Goal: Transaction & Acquisition: Purchase product/service

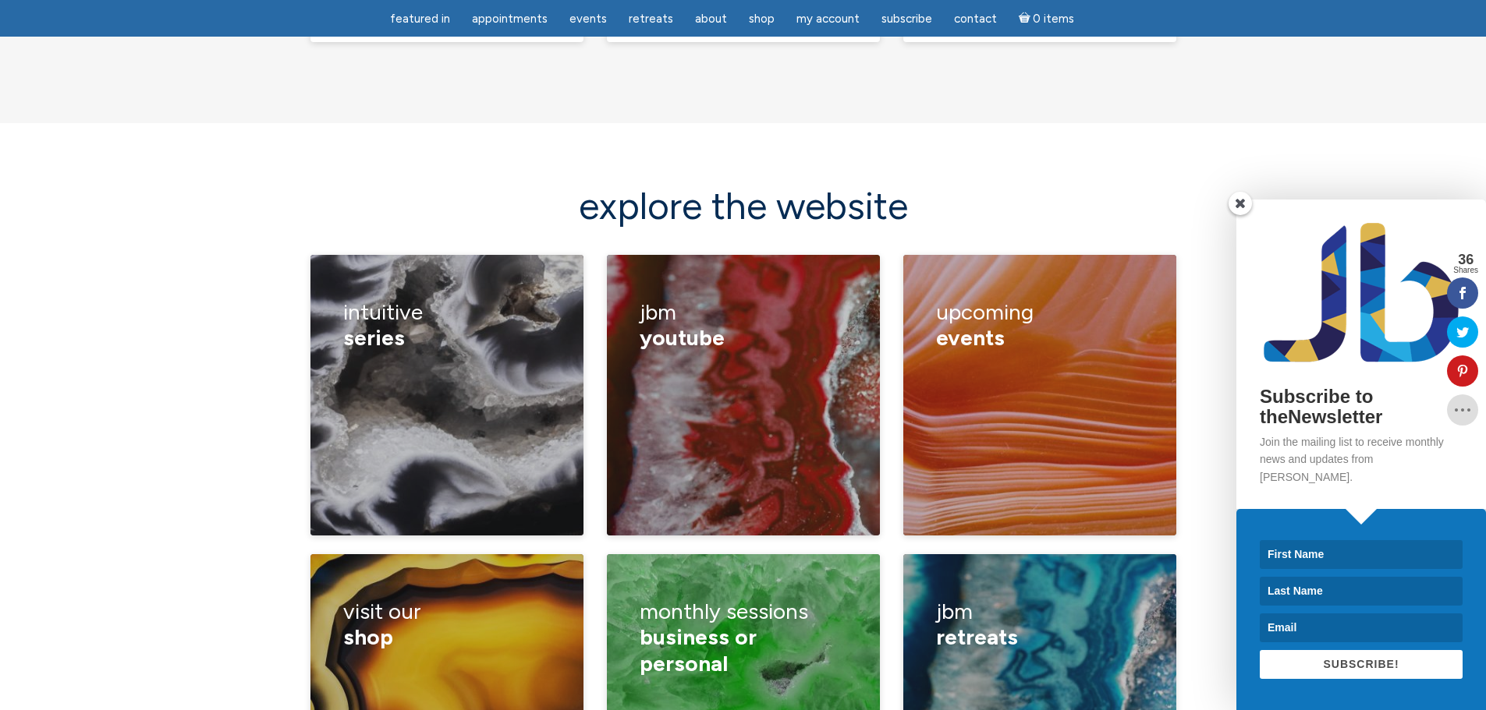
scroll to position [2105, 0]
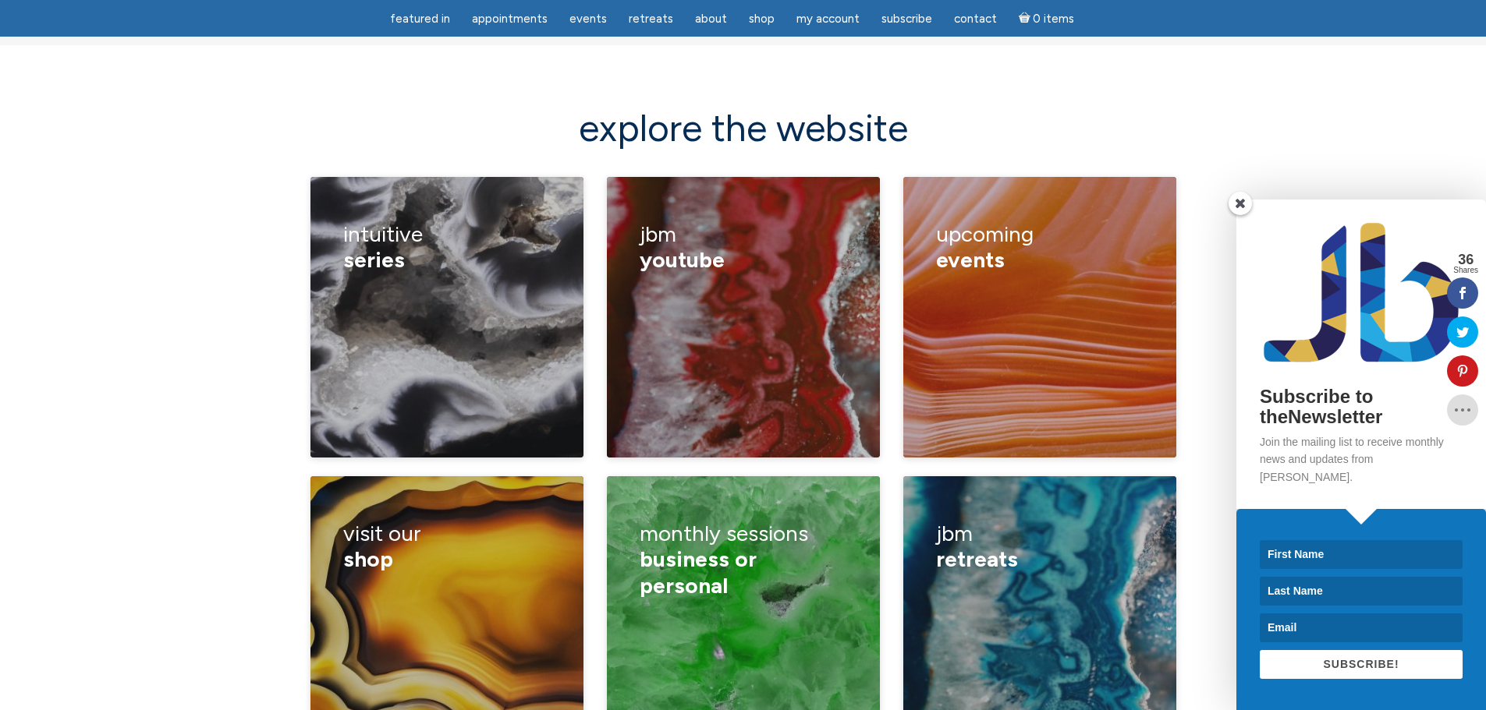
click at [1239, 215] on span at bounding box center [1239, 203] width 23 height 23
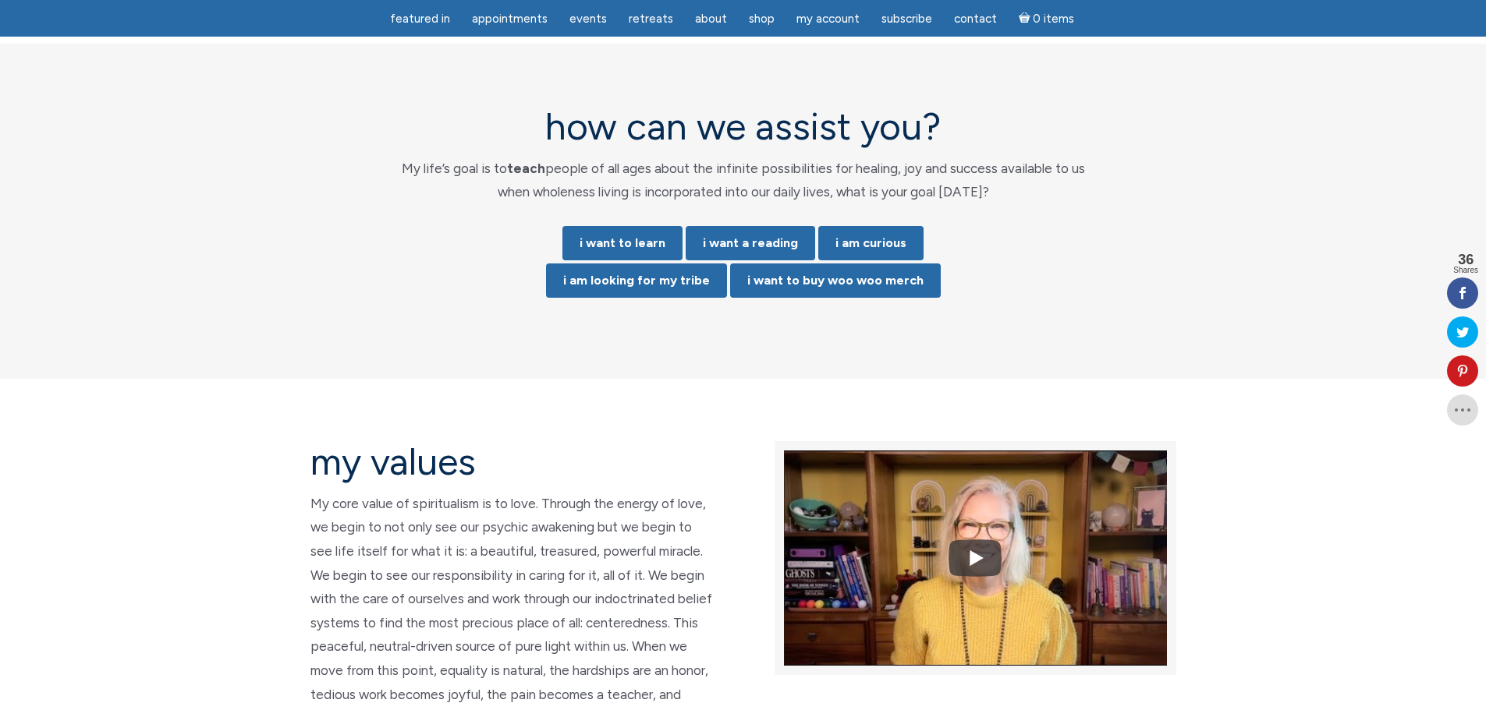
scroll to position [3209, 0]
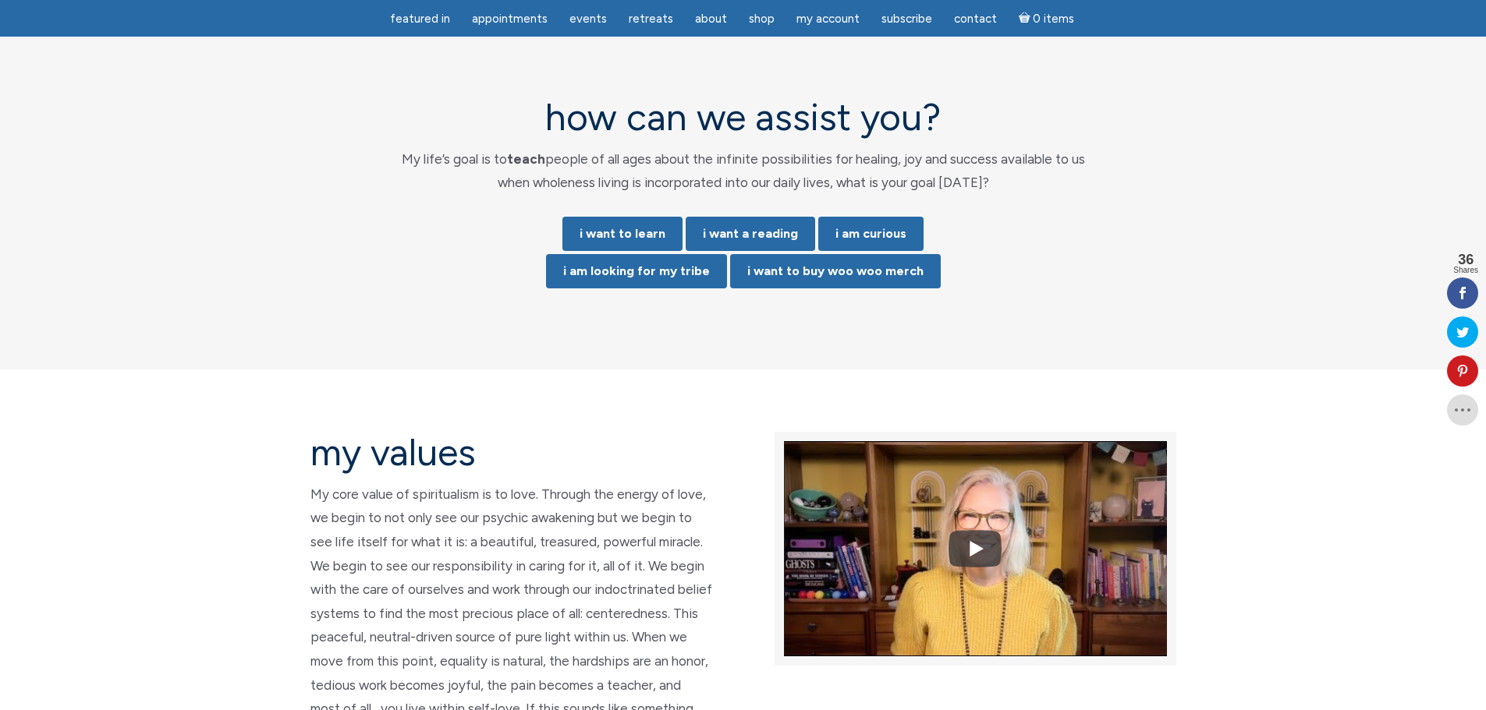
drag, startPoint x: 260, startPoint y: 313, endPoint x: 261, endPoint y: 341, distance: 27.3
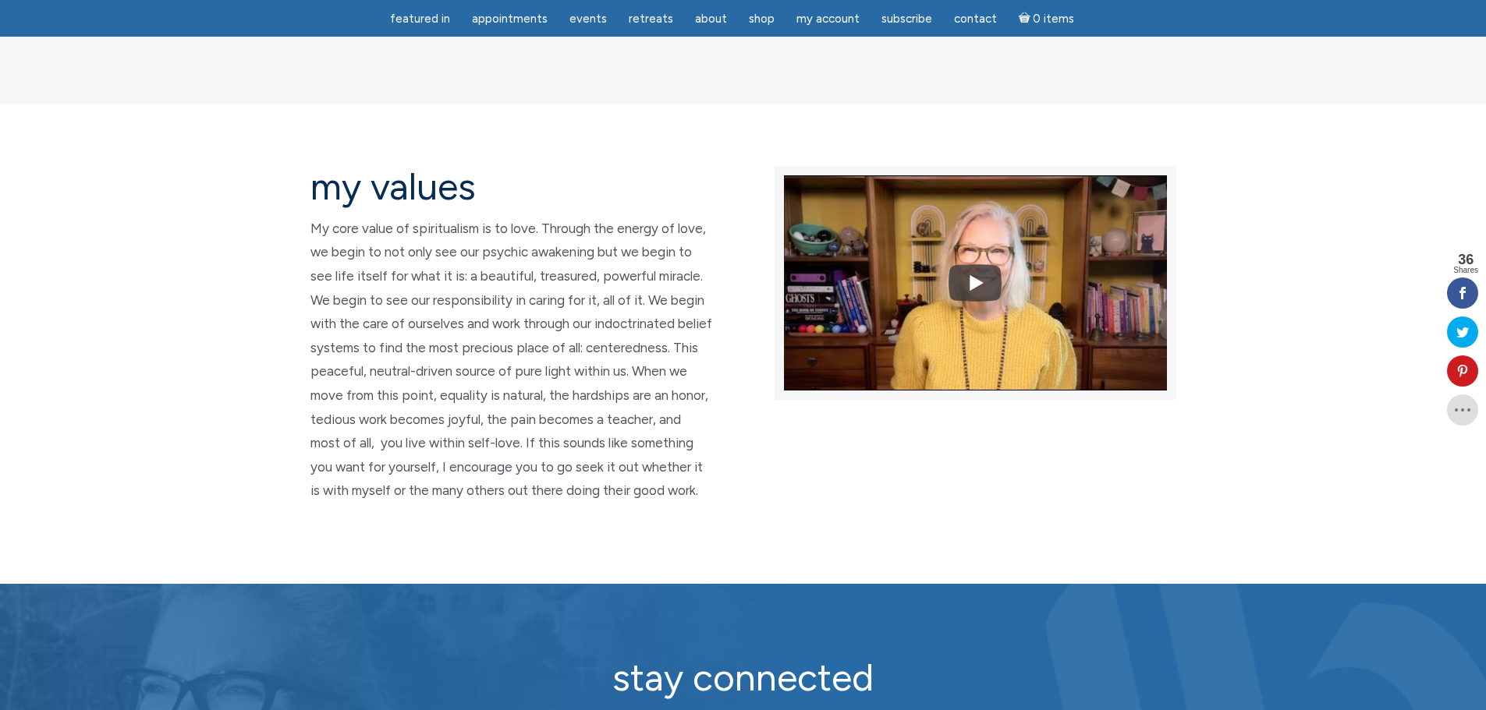
scroll to position [3483, 0]
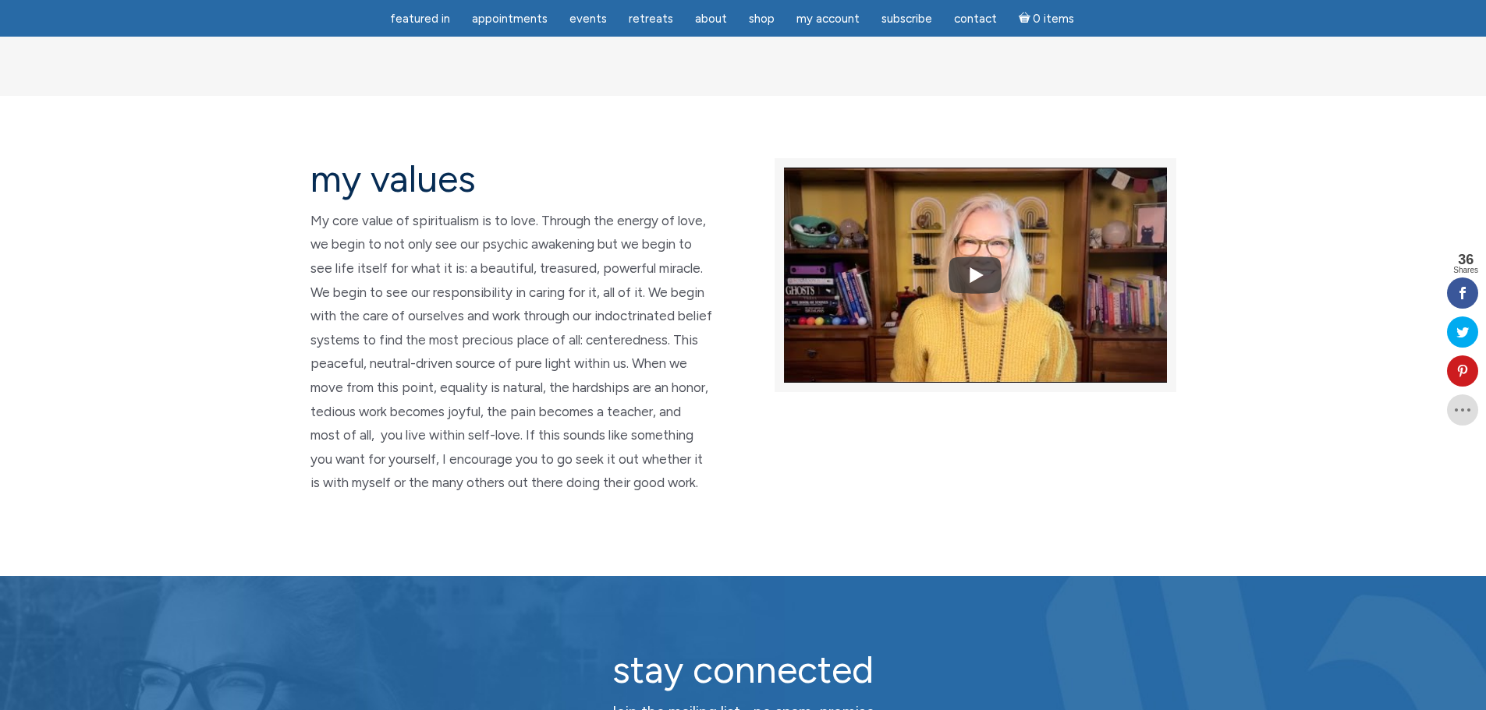
drag, startPoint x: 263, startPoint y: 319, endPoint x: 257, endPoint y: 338, distance: 20.5
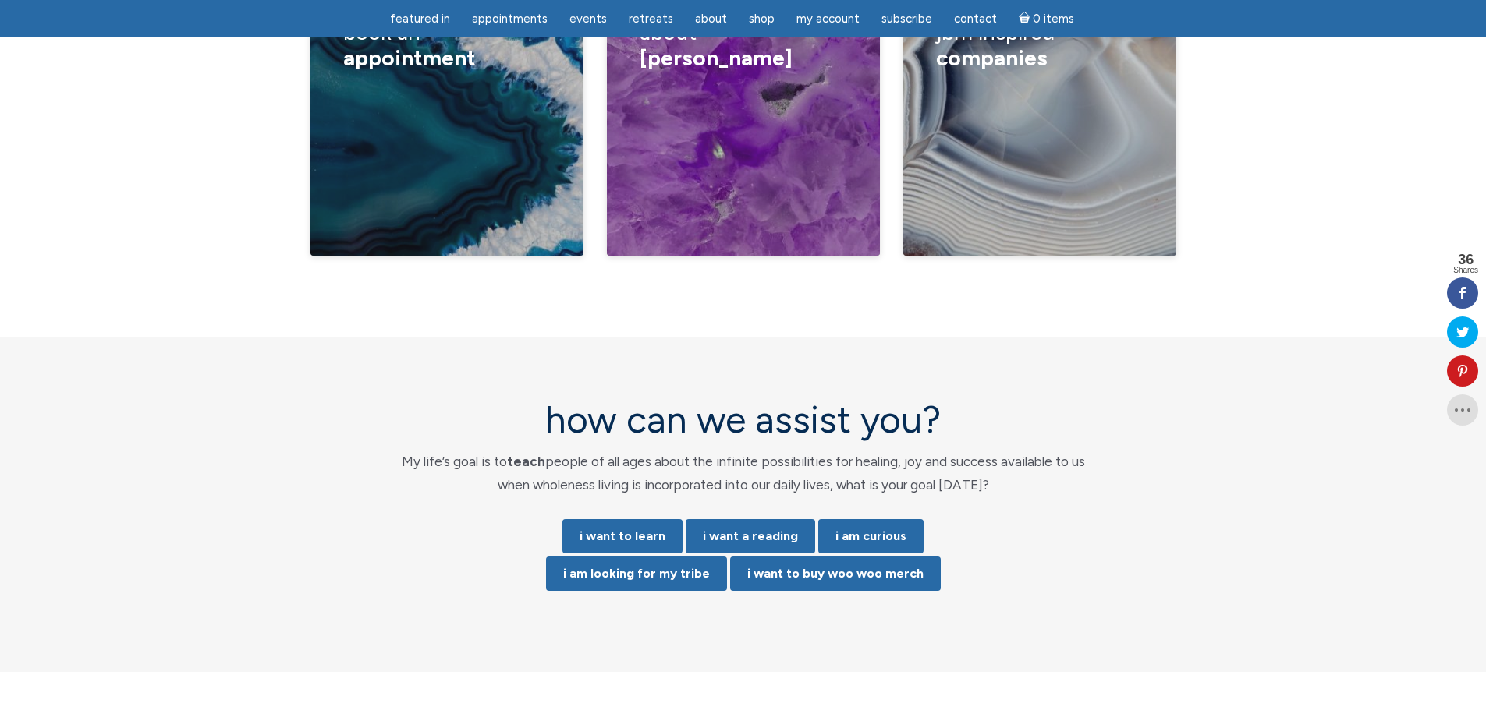
scroll to position [0, 0]
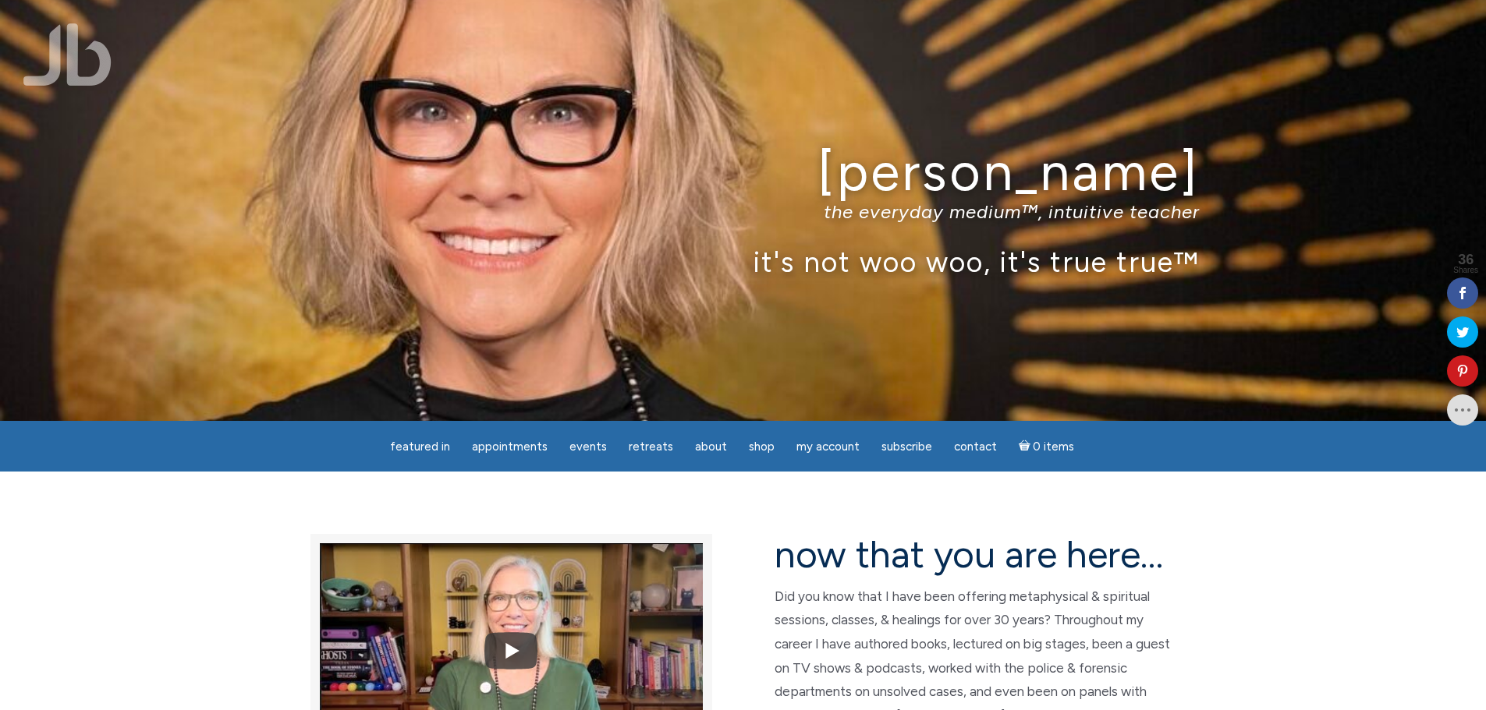
drag, startPoint x: 341, startPoint y: 556, endPoint x: 388, endPoint y: 136, distance: 422.1
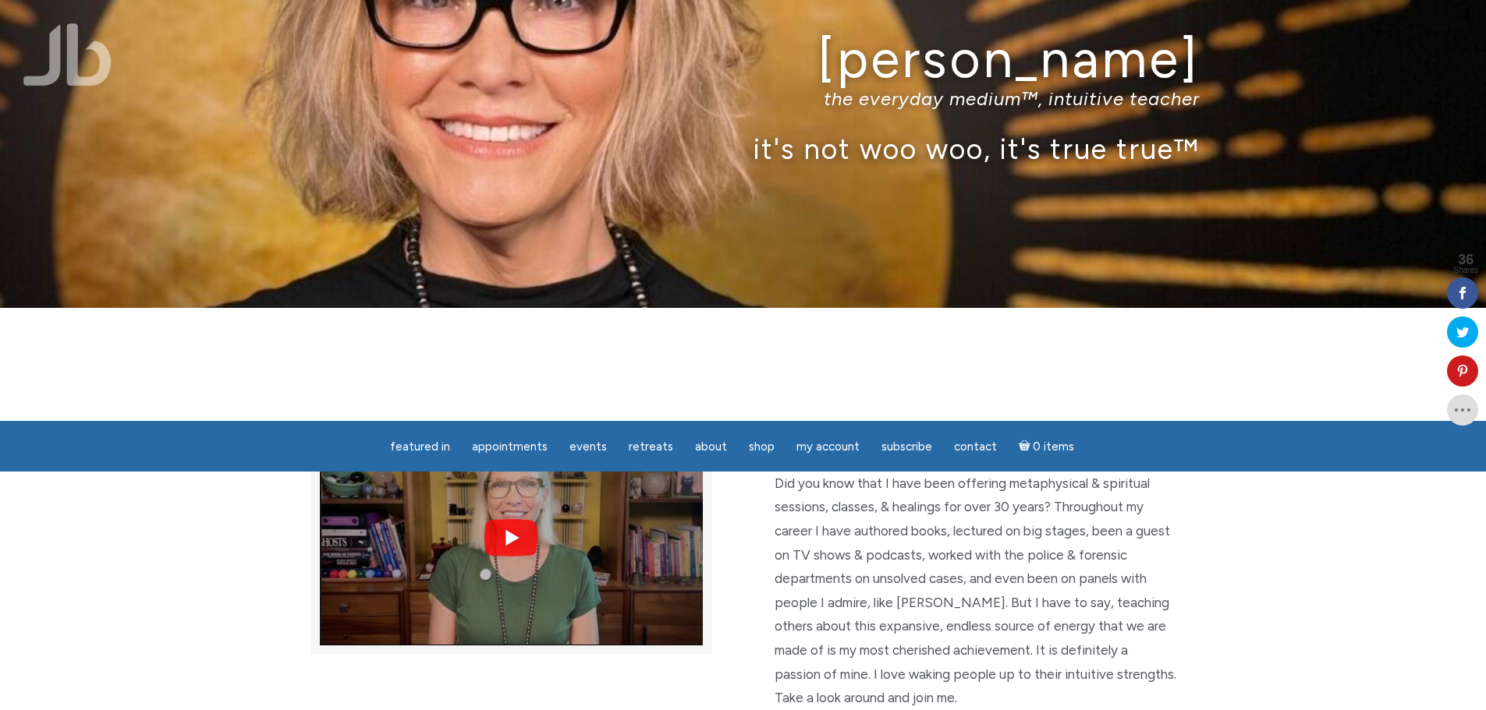
scroll to position [234, 0]
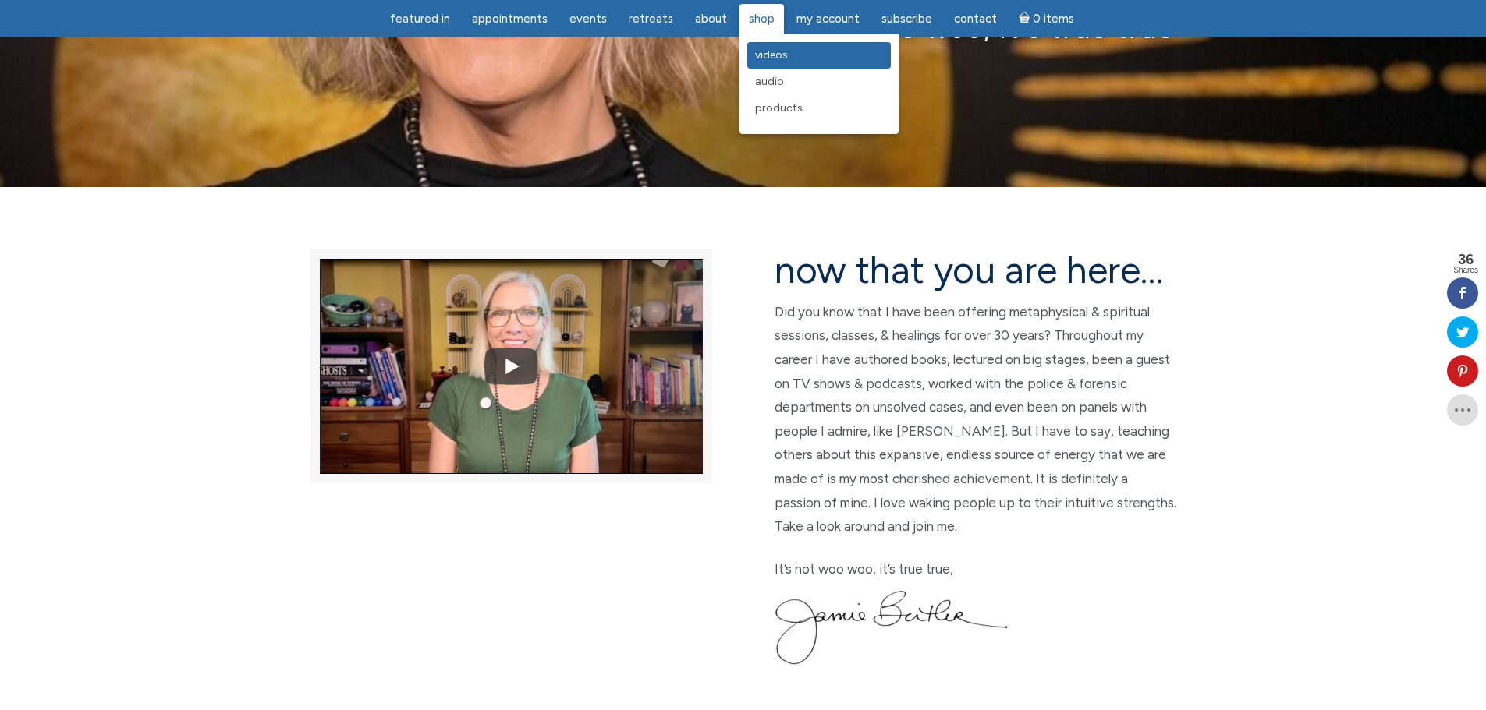
click at [772, 52] on span "Videos" at bounding box center [771, 54] width 33 height 13
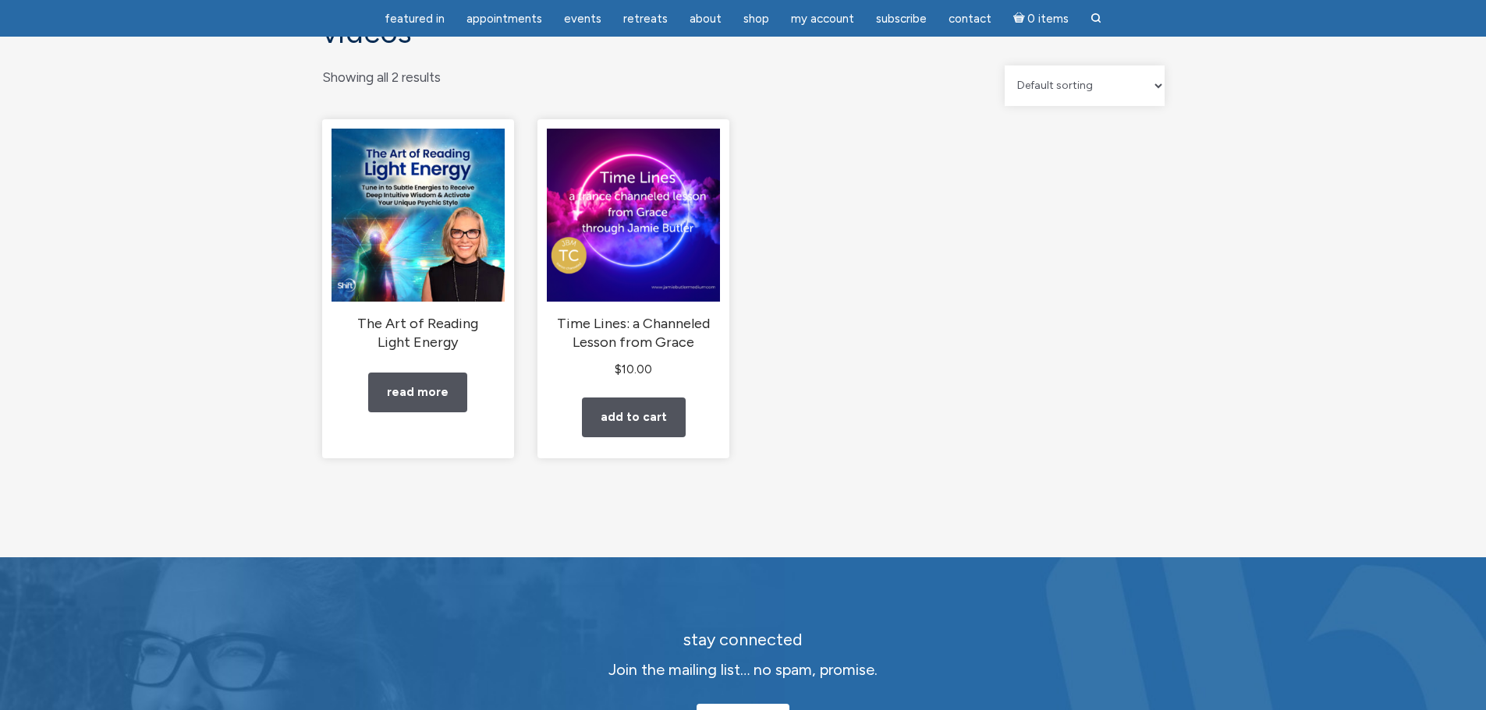
scroll to position [156, 0]
click at [418, 391] on link "Read more" at bounding box center [417, 392] width 99 height 40
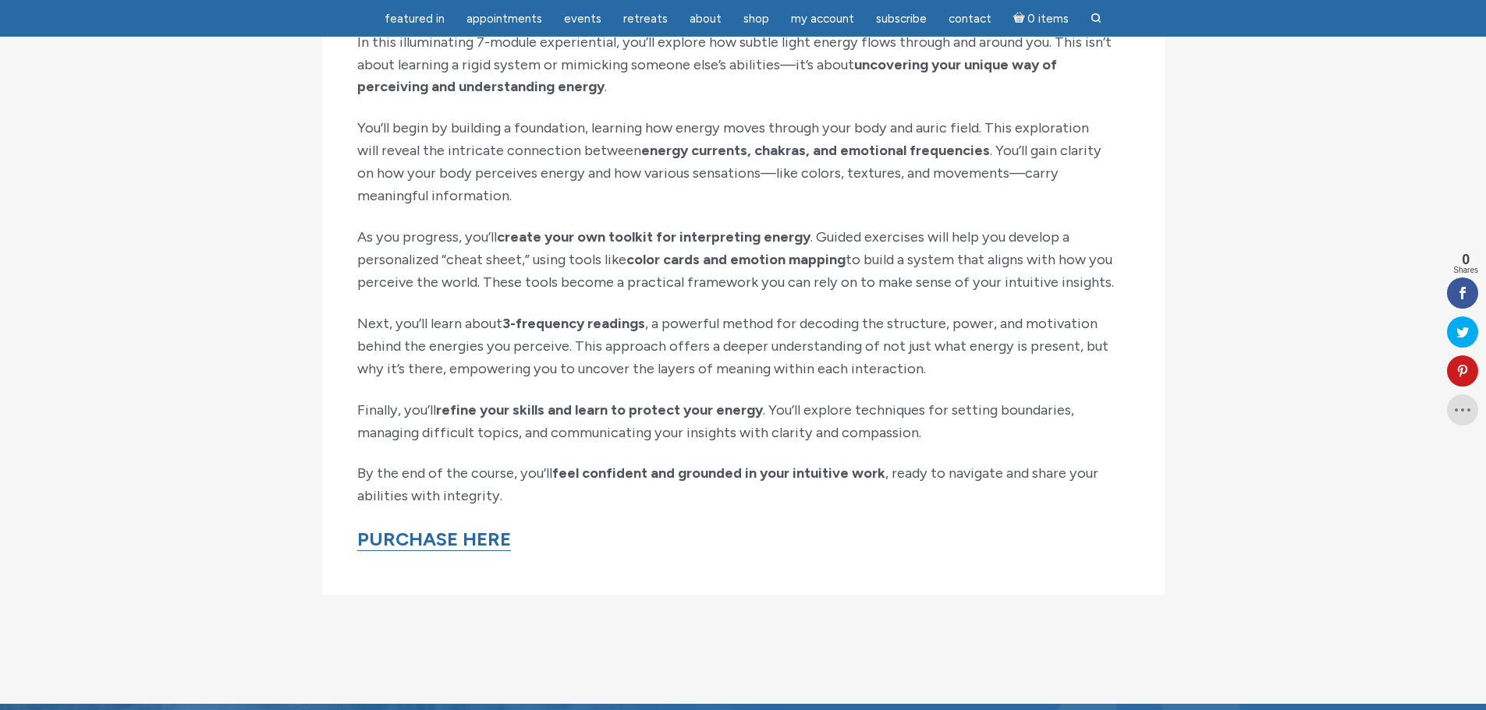
drag, startPoint x: 251, startPoint y: 226, endPoint x: 282, endPoint y: 256, distance: 43.0
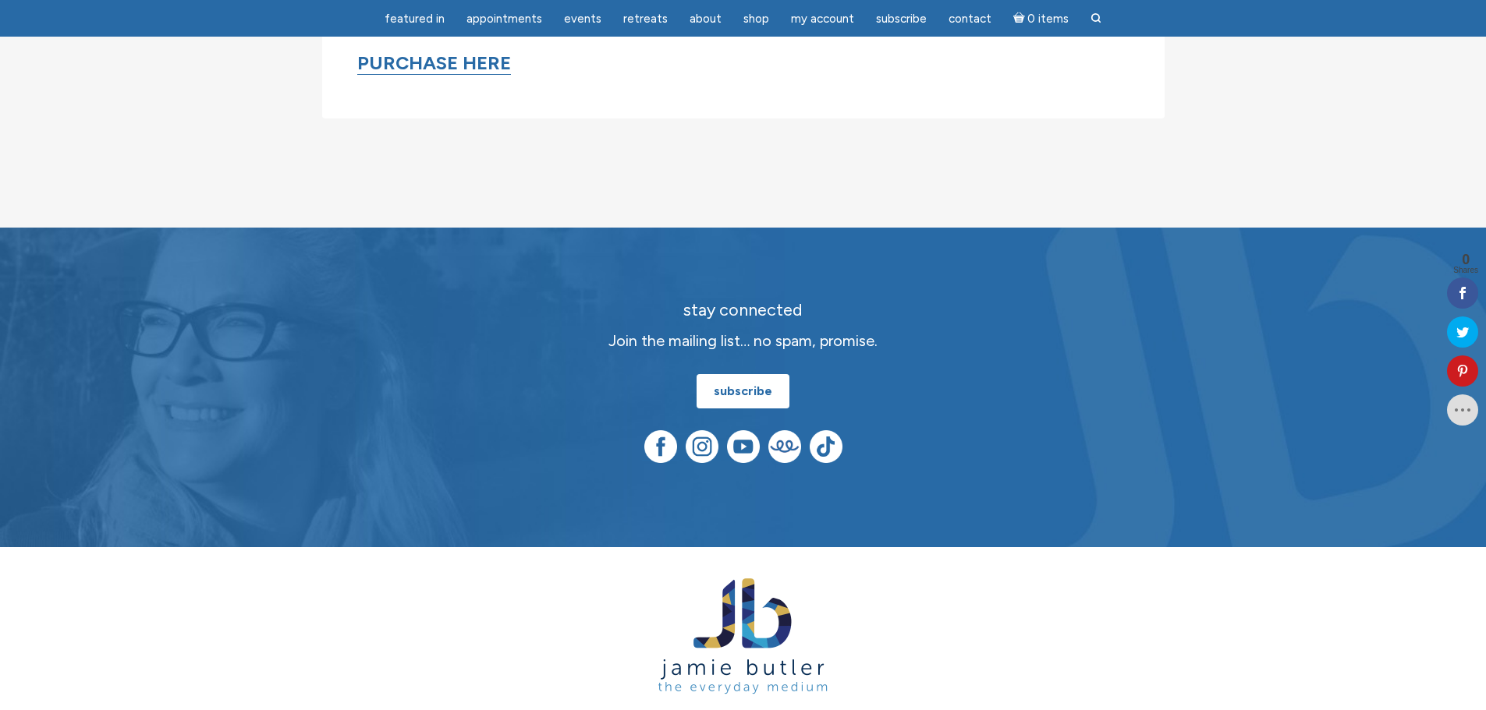
scroll to position [2183, 0]
